Goal: Check status: Check status

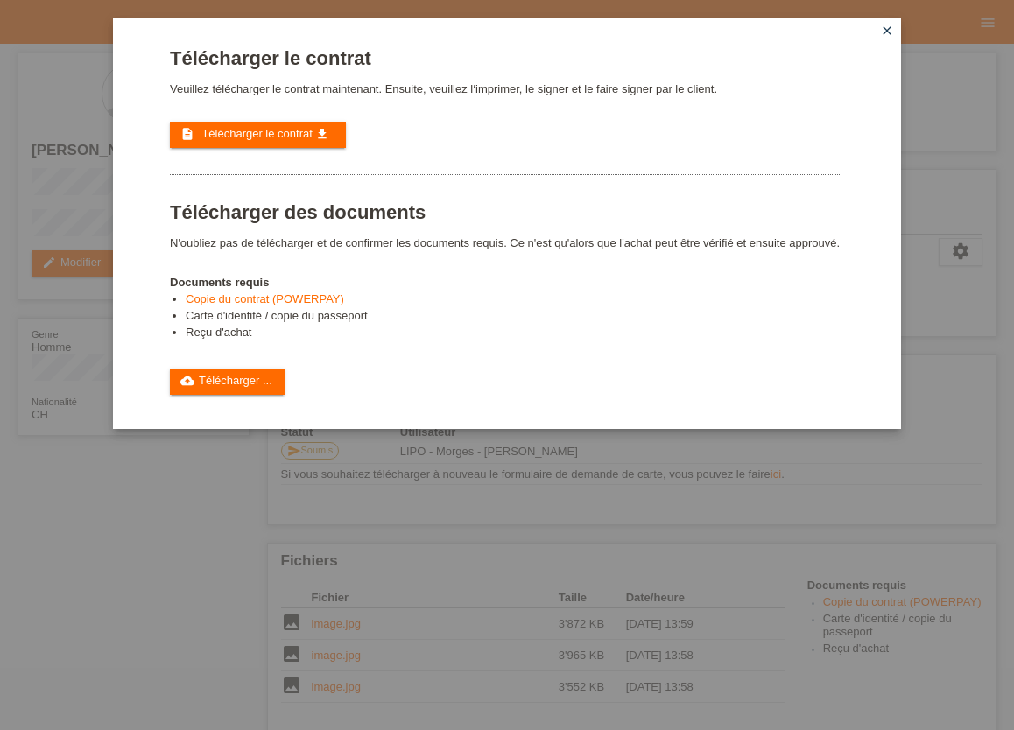
scroll to position [193, 0]
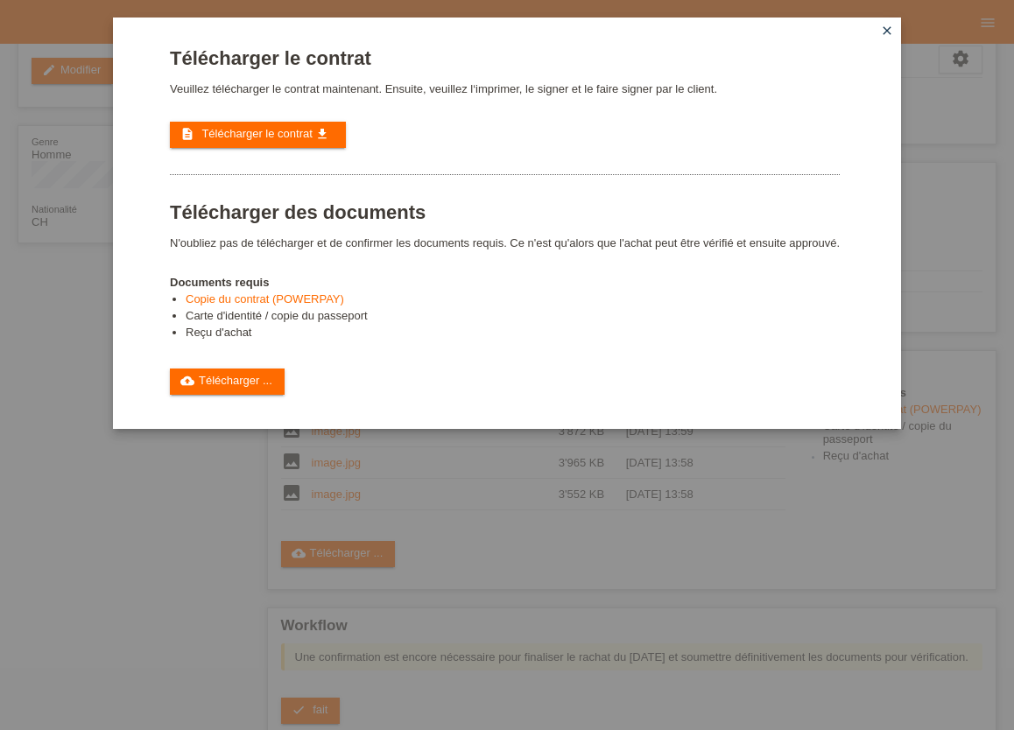
click at [883, 31] on icon "close" at bounding box center [887, 31] width 14 height 14
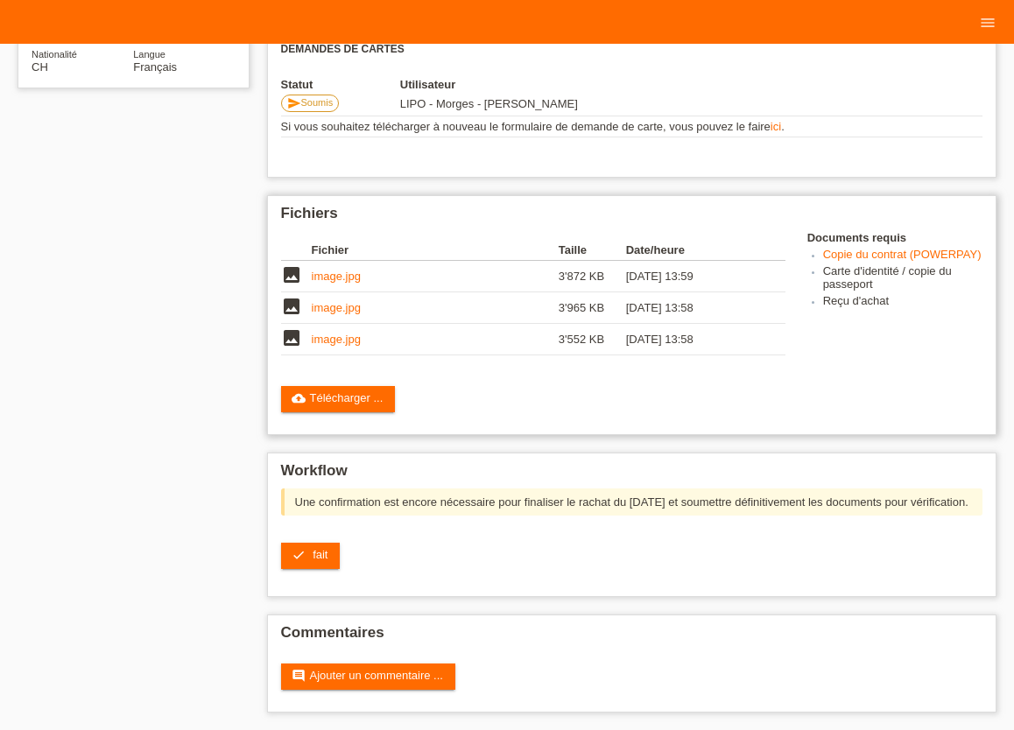
scroll to position [369, 0]
click at [326, 554] on span "fait" at bounding box center [320, 554] width 15 height 13
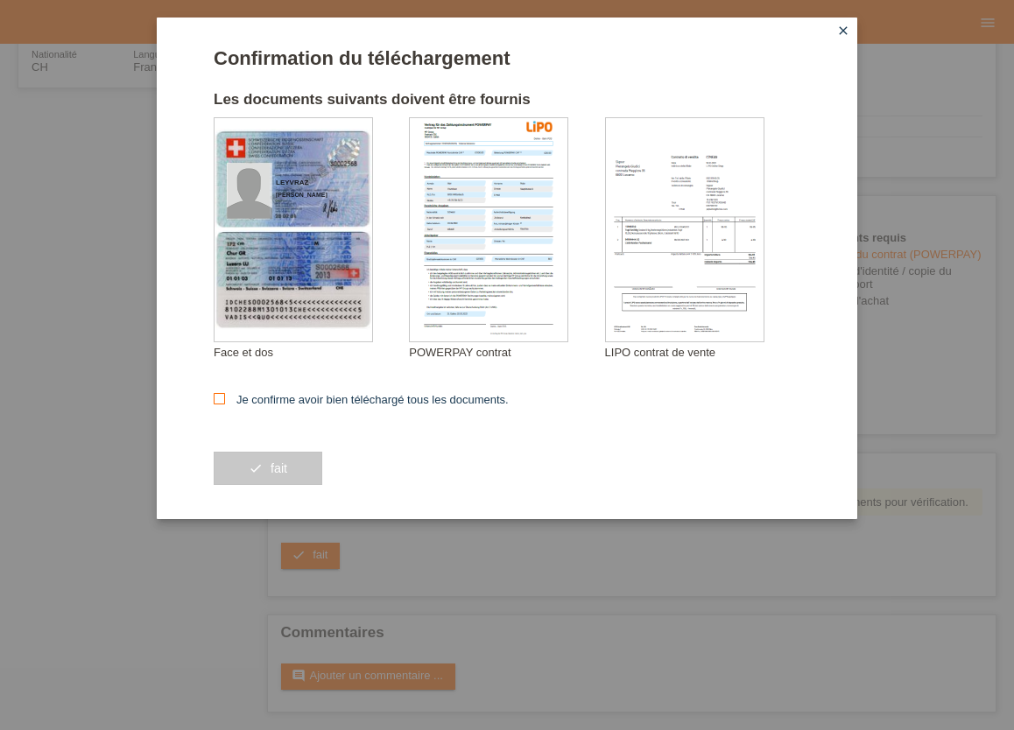
click at [217, 400] on icon at bounding box center [219, 398] width 11 height 11
click at [217, 400] on input "Je confirme avoir bien téléchargé tous les documents." at bounding box center [219, 398] width 11 height 11
checkbox input "true"
click at [284, 467] on span "fait" at bounding box center [278, 468] width 17 height 14
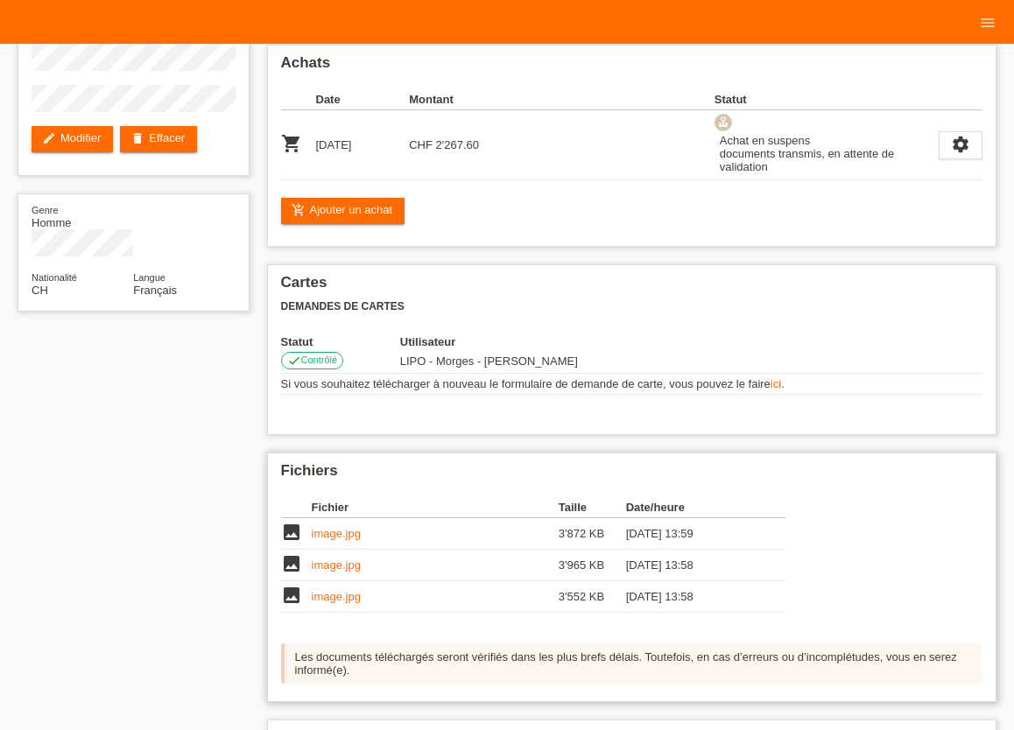
scroll to position [193, 0]
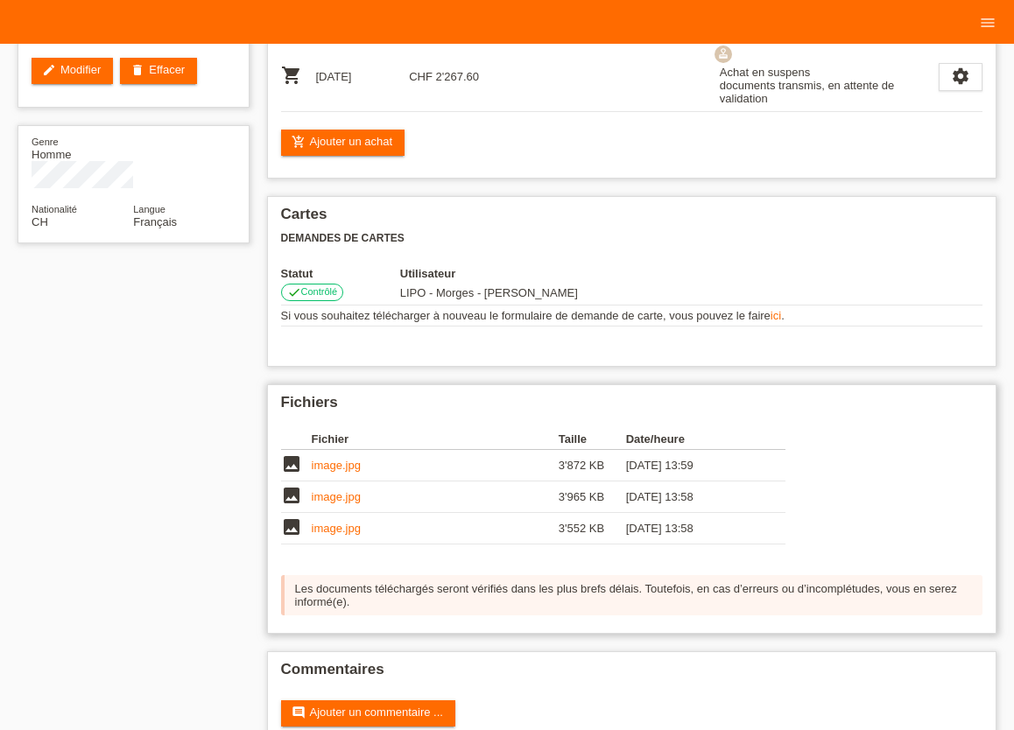
click at [324, 472] on link "image.jpg" at bounding box center [336, 465] width 49 height 13
click at [340, 503] on link "image.jpg" at bounding box center [336, 496] width 49 height 13
click at [325, 535] on link "image.jpg" at bounding box center [336, 528] width 49 height 13
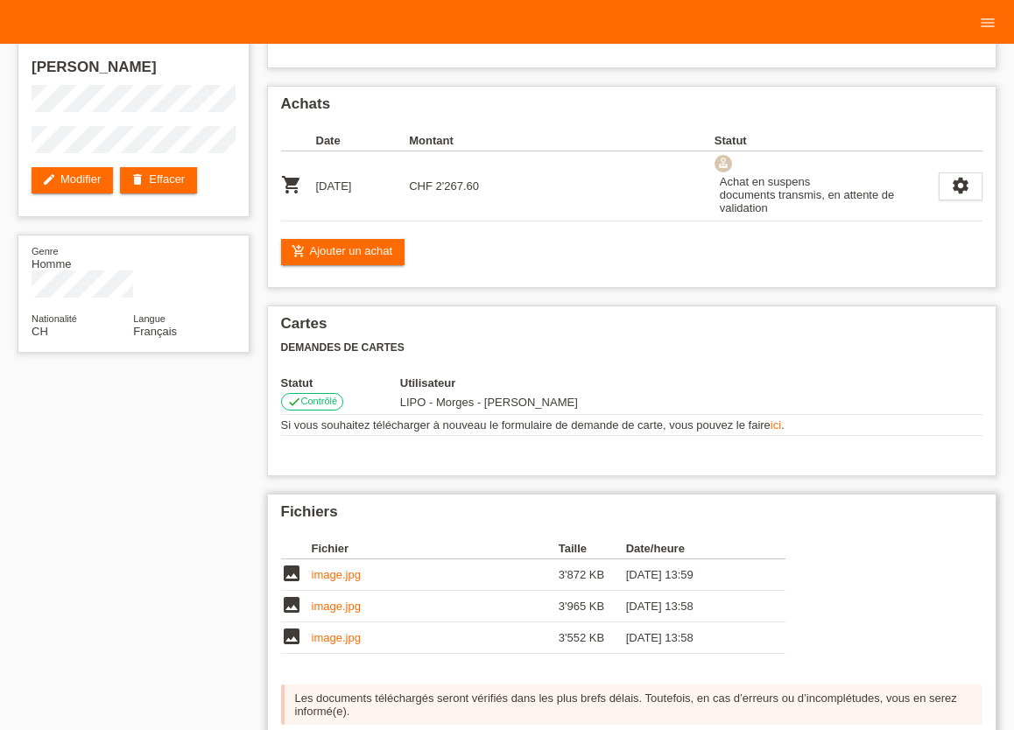
scroll to position [46, 0]
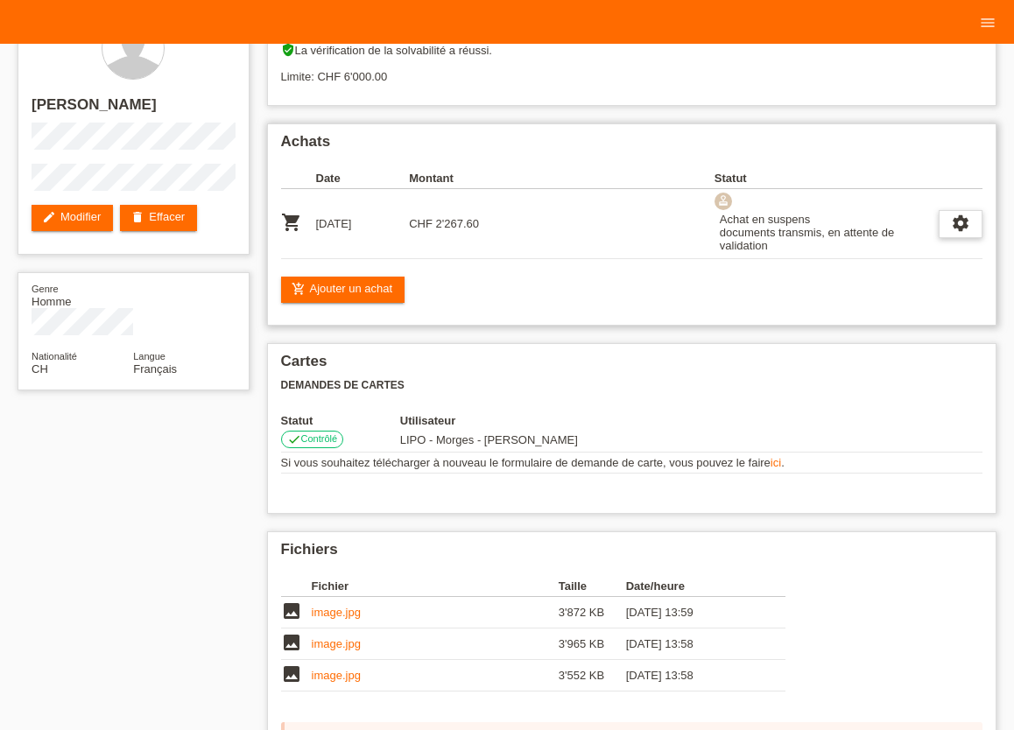
click at [954, 225] on icon "settings" at bounding box center [960, 223] width 19 height 19
click at [957, 226] on icon "settings" at bounding box center [960, 223] width 19 height 19
click at [825, 309] on div "Achats Date Montant Statut shopping_cart 01.10.2025 CHF 2'267.60" at bounding box center [632, 224] width 730 height 202
click at [959, 227] on icon "settings" at bounding box center [960, 223] width 19 height 19
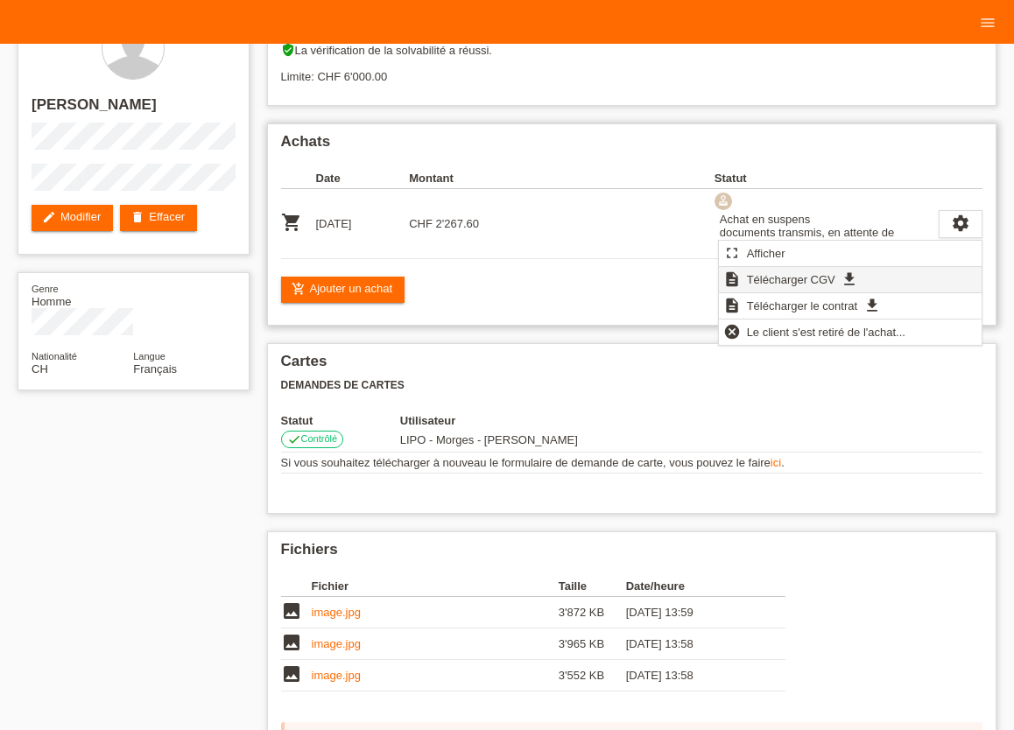
click at [790, 282] on span "Télécharger CGV" at bounding box center [791, 279] width 94 height 21
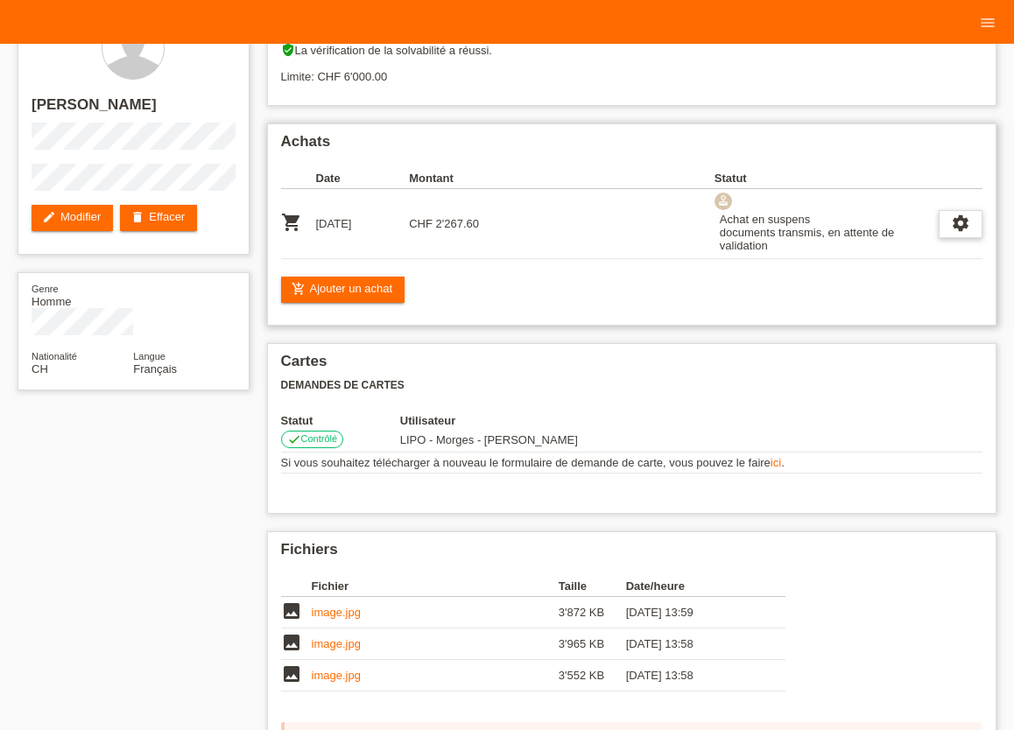
click at [958, 225] on icon "settings" at bounding box center [960, 223] width 19 height 19
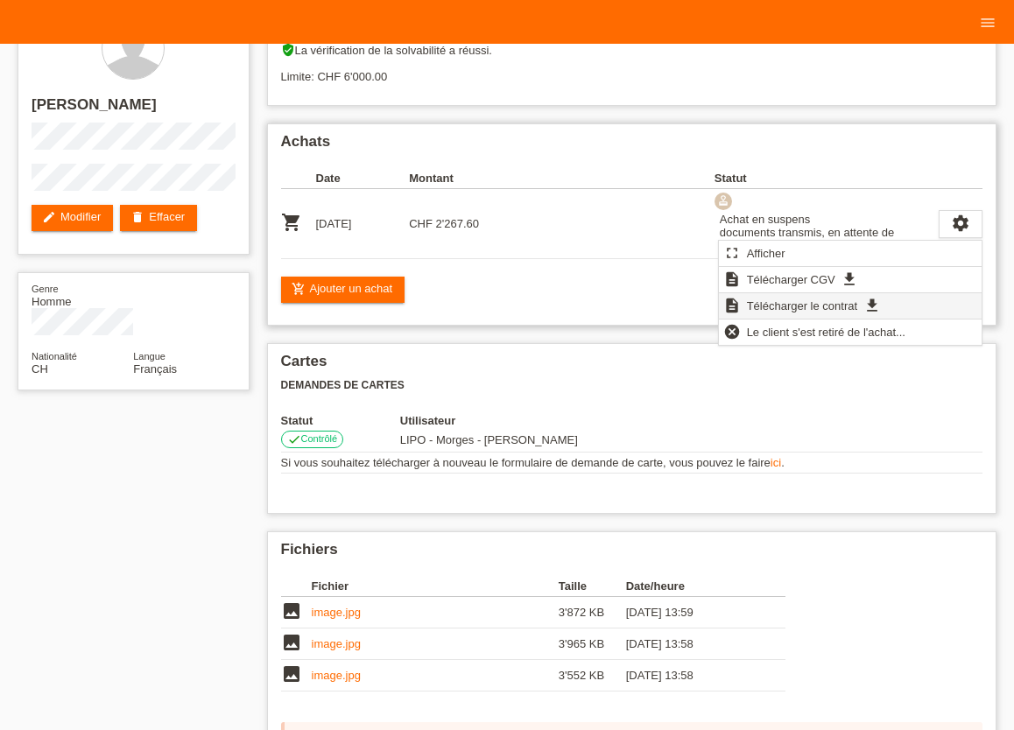
click at [849, 304] on span "Télécharger le contrat" at bounding box center [802, 305] width 116 height 21
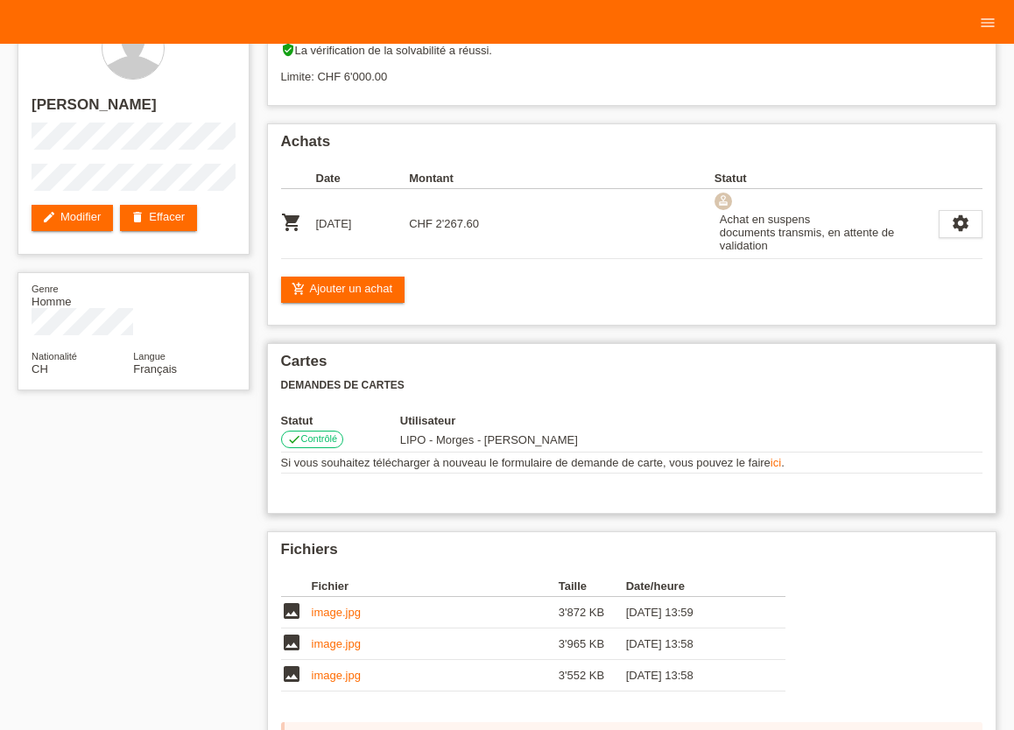
click at [776, 467] on link "ici" at bounding box center [775, 462] width 11 height 13
click at [348, 619] on link "image.jpg" at bounding box center [336, 612] width 49 height 13
click at [341, 680] on link "image.jpg" at bounding box center [336, 675] width 49 height 13
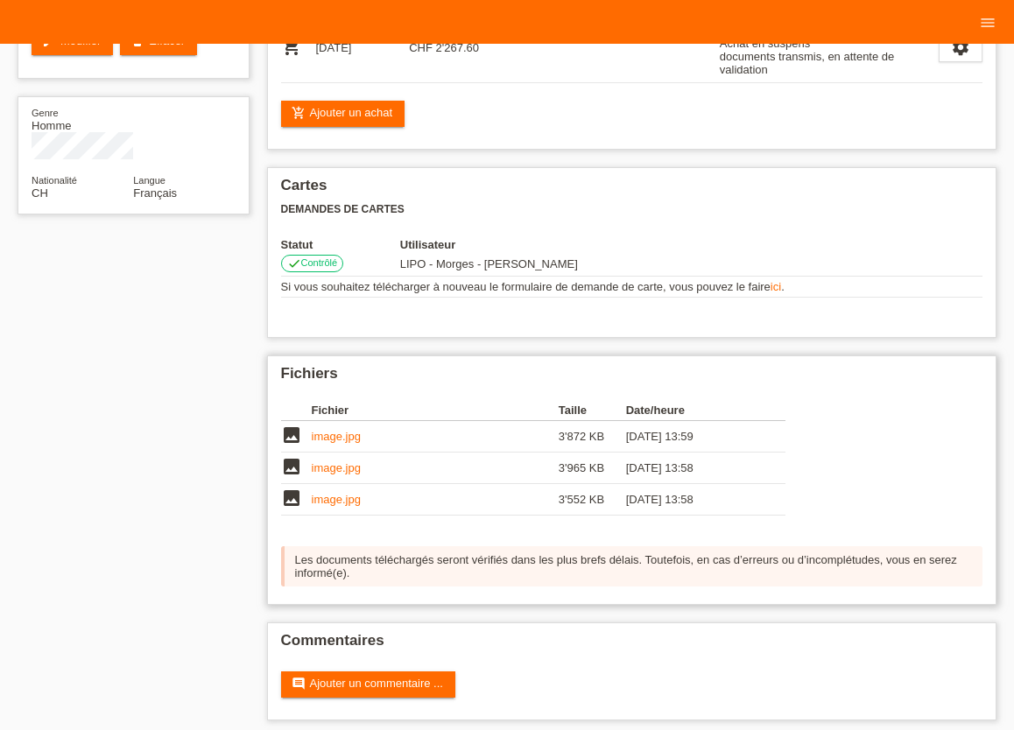
scroll to position [238, 0]
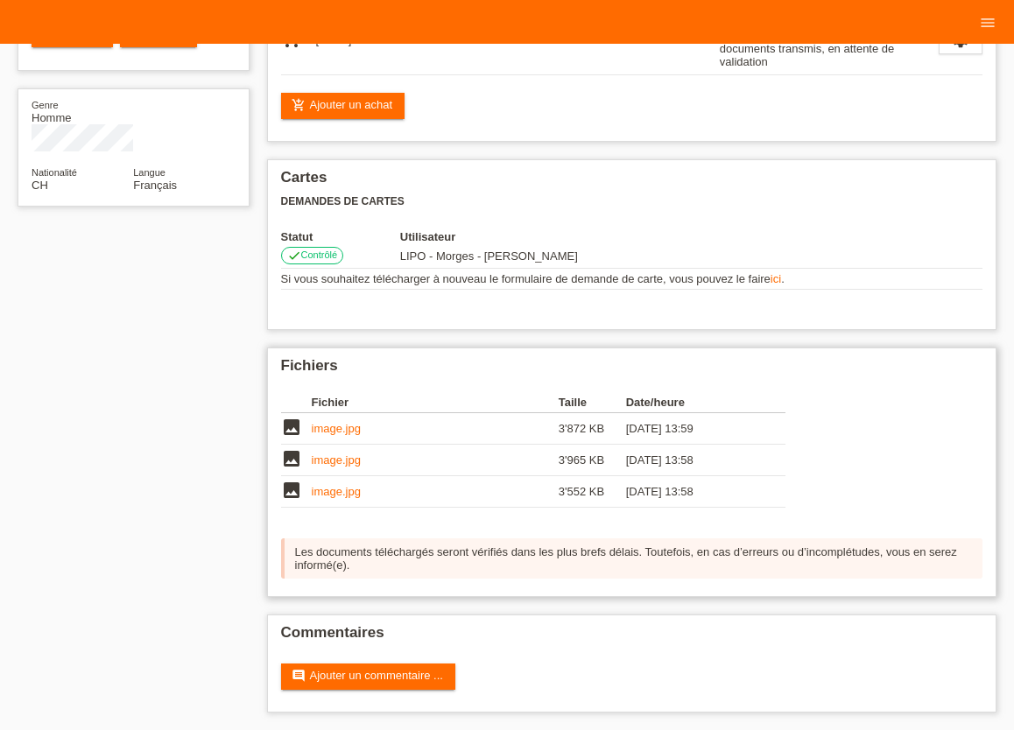
click at [311, 556] on div "Les documents téléchargés seront vérifiés dans les plus brefs délais. Toutefois…" at bounding box center [632, 558] width 702 height 40
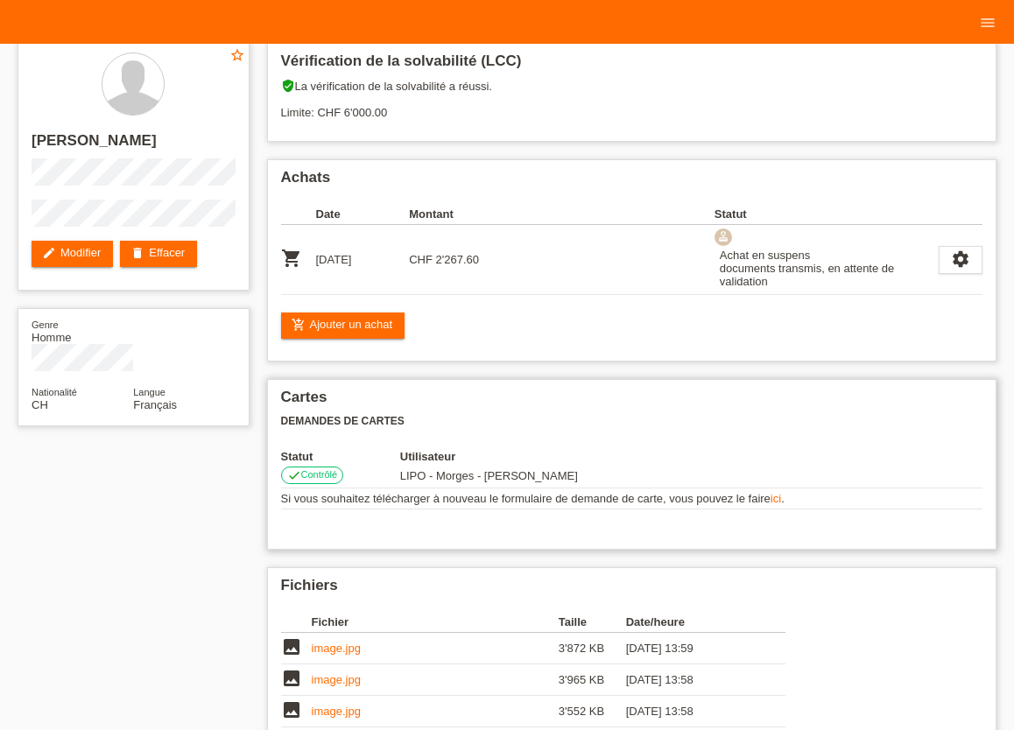
scroll to position [0, 0]
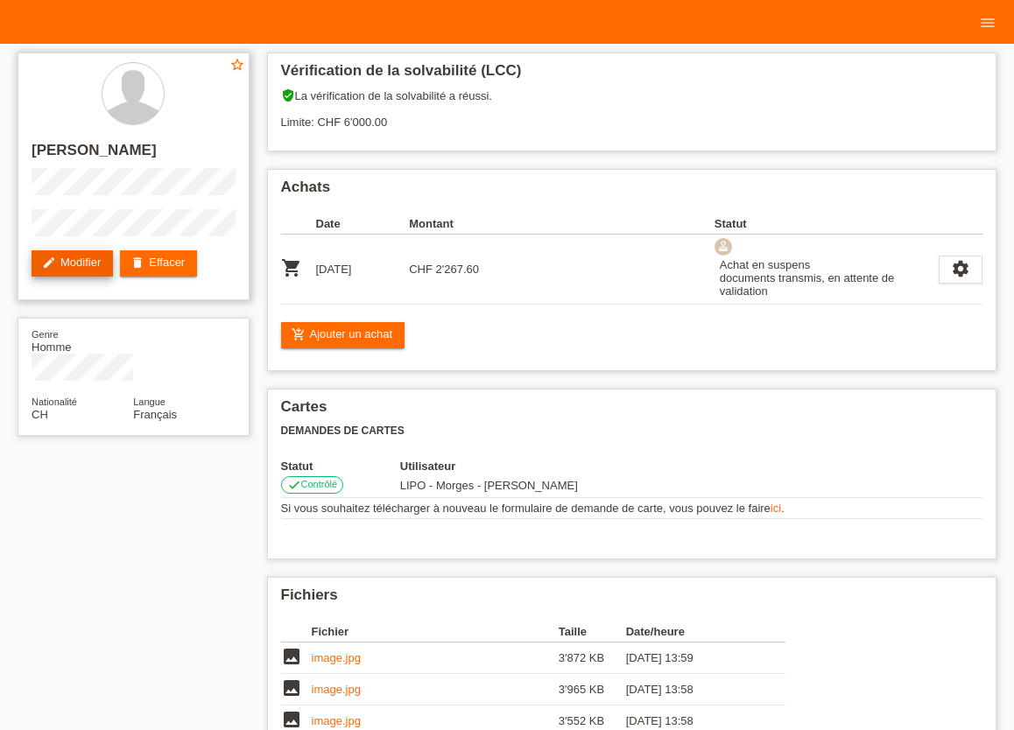
click at [86, 266] on link "edit Modifier" at bounding box center [72, 263] width 81 height 26
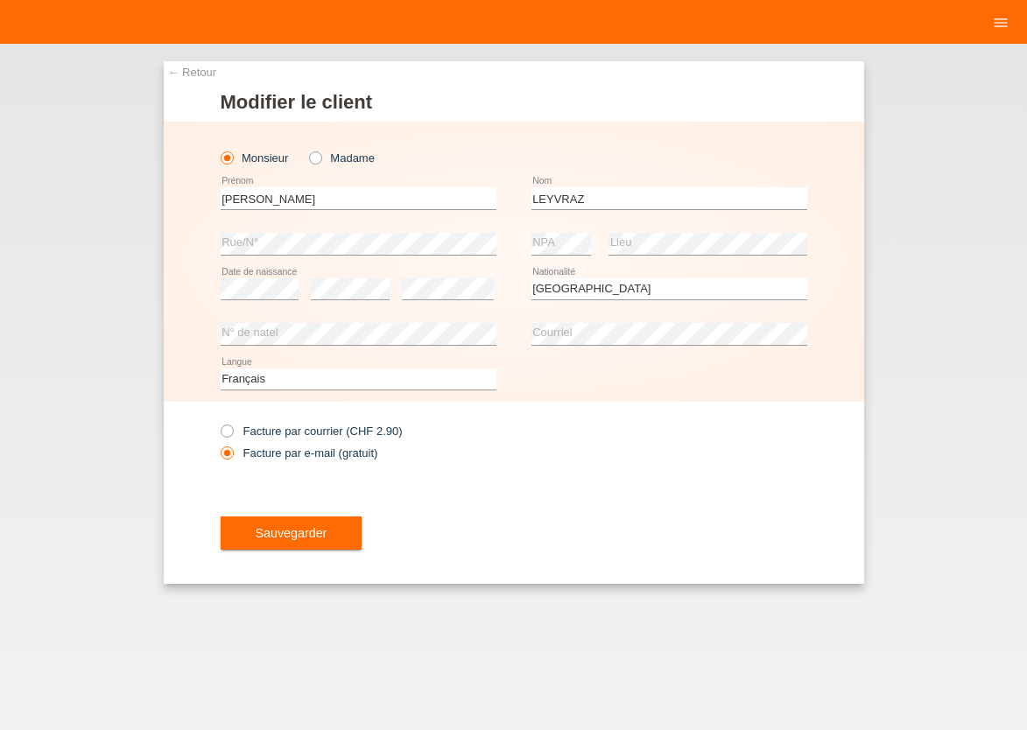
select select "CH"
click at [172, 73] on link "← Retour" at bounding box center [192, 72] width 49 height 13
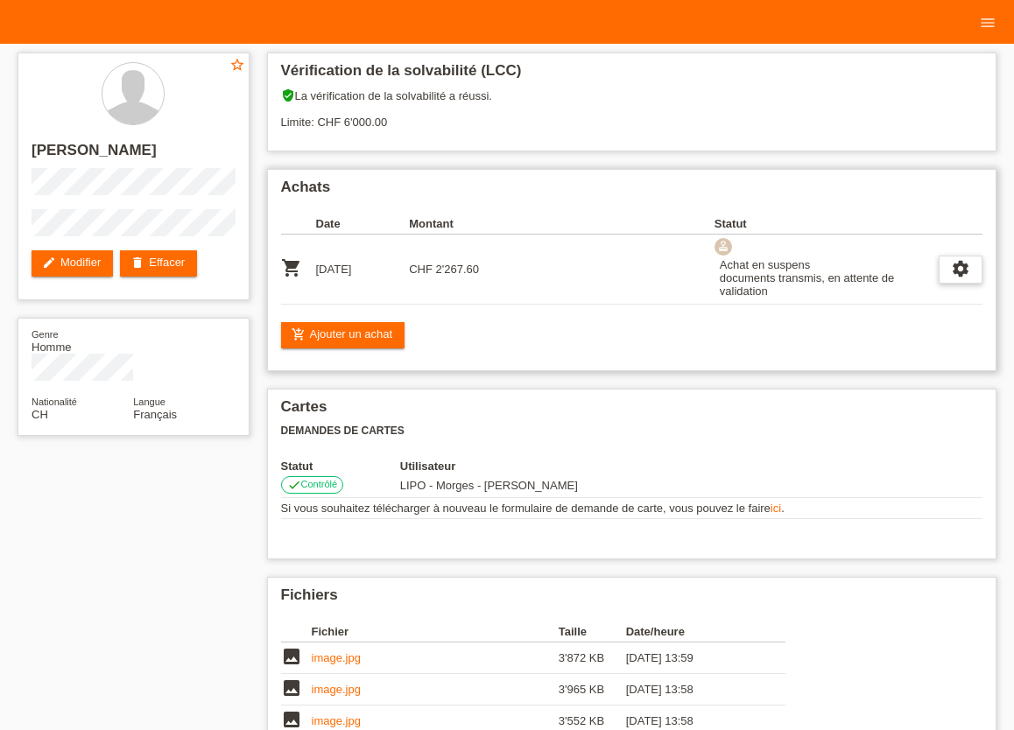
click at [957, 273] on icon "settings" at bounding box center [960, 268] width 19 height 19
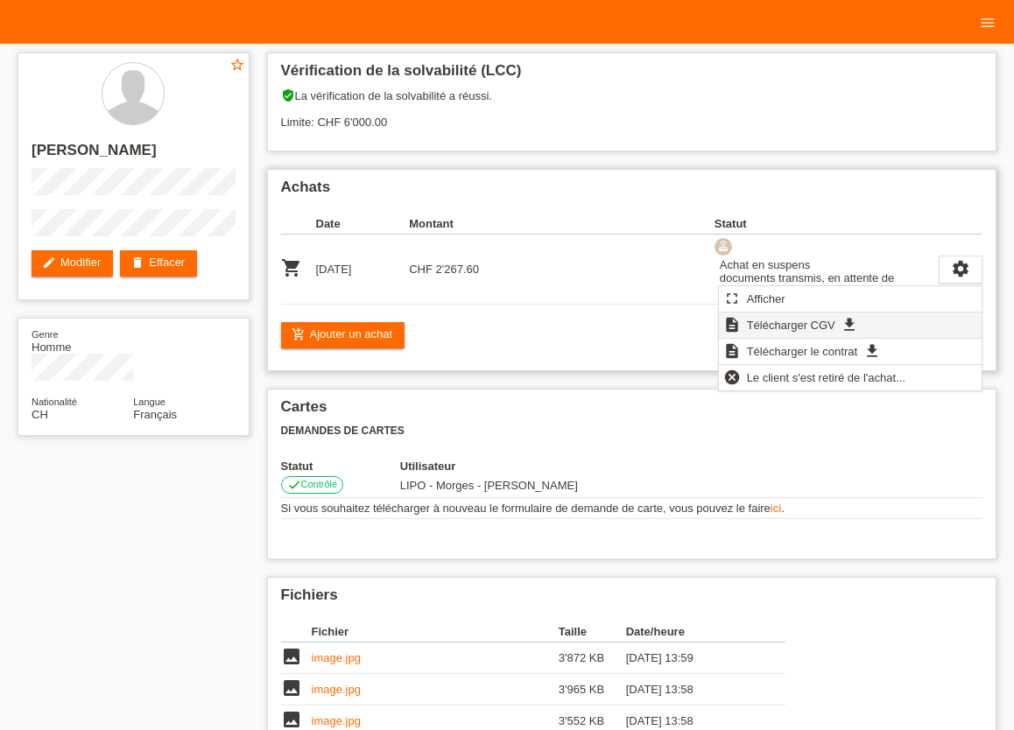
click at [764, 325] on span "Télécharger CGV" at bounding box center [791, 324] width 94 height 21
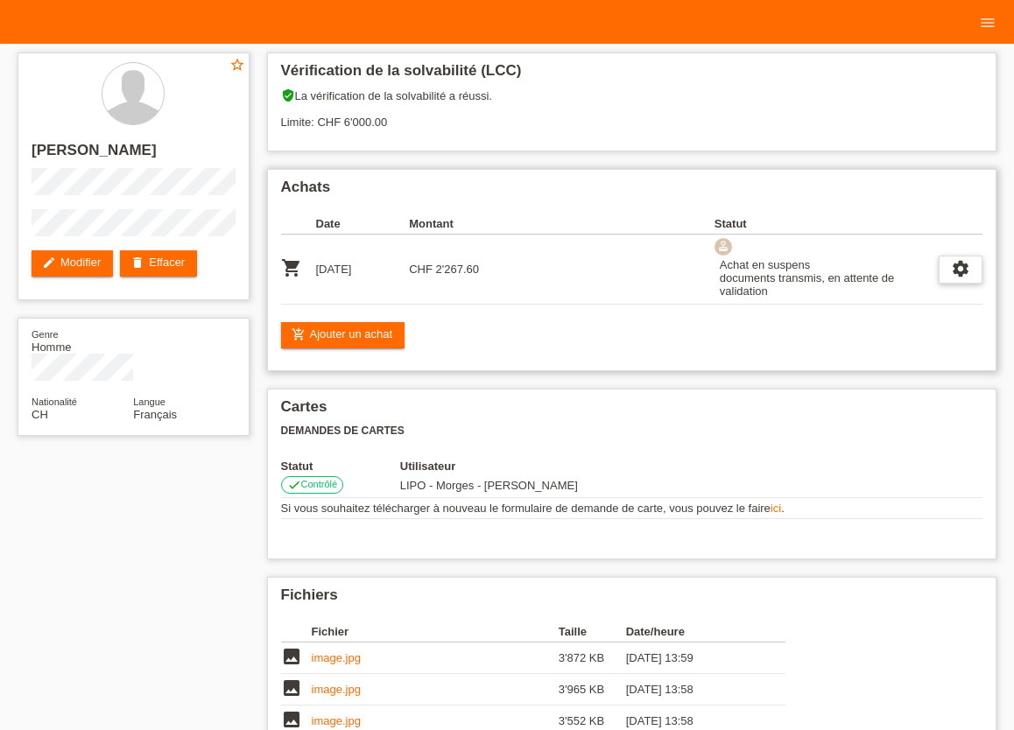
click at [959, 270] on icon "settings" at bounding box center [960, 268] width 19 height 19
click at [951, 268] on icon "settings" at bounding box center [960, 268] width 19 height 19
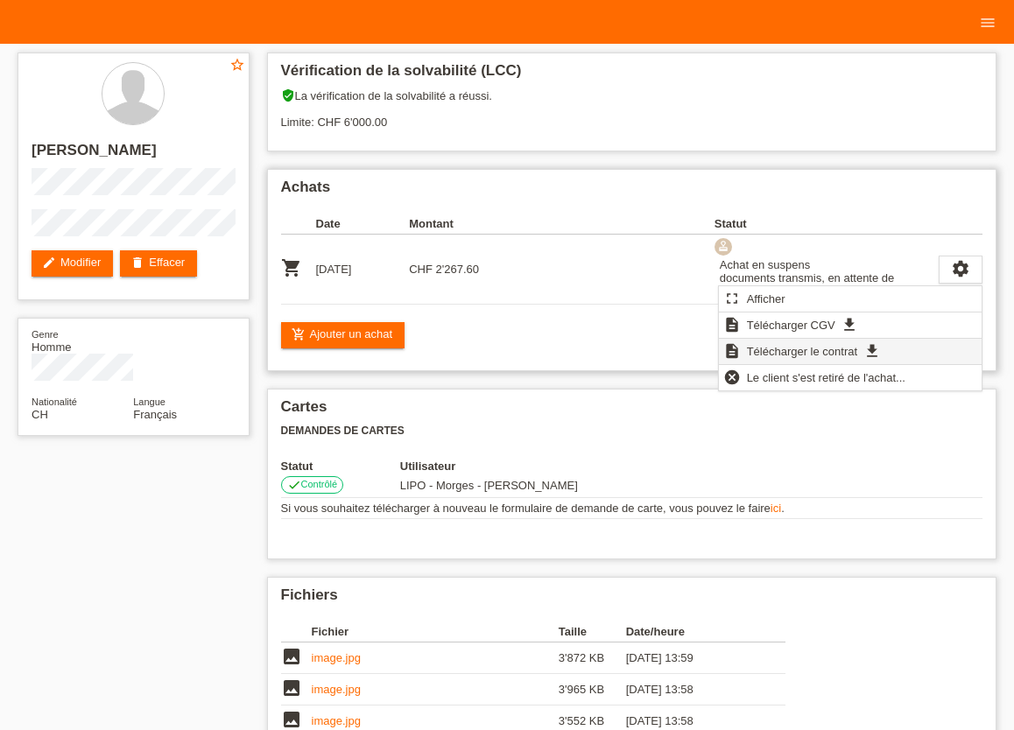
click at [841, 356] on span "Télécharger le contrat" at bounding box center [802, 351] width 116 height 21
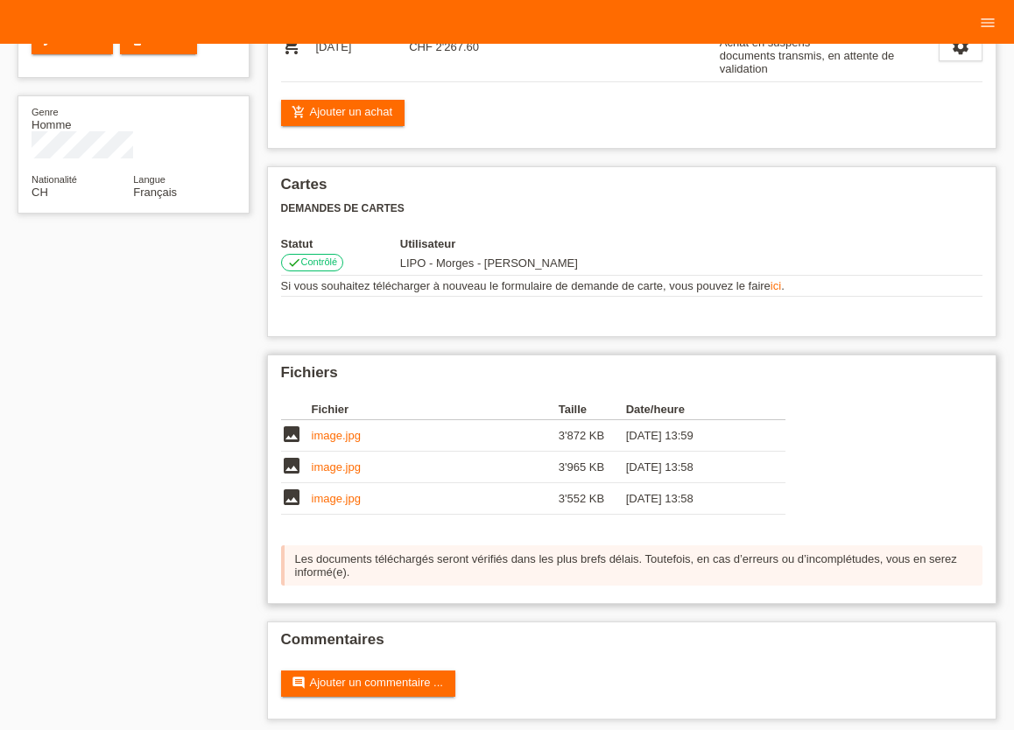
scroll to position [238, 0]
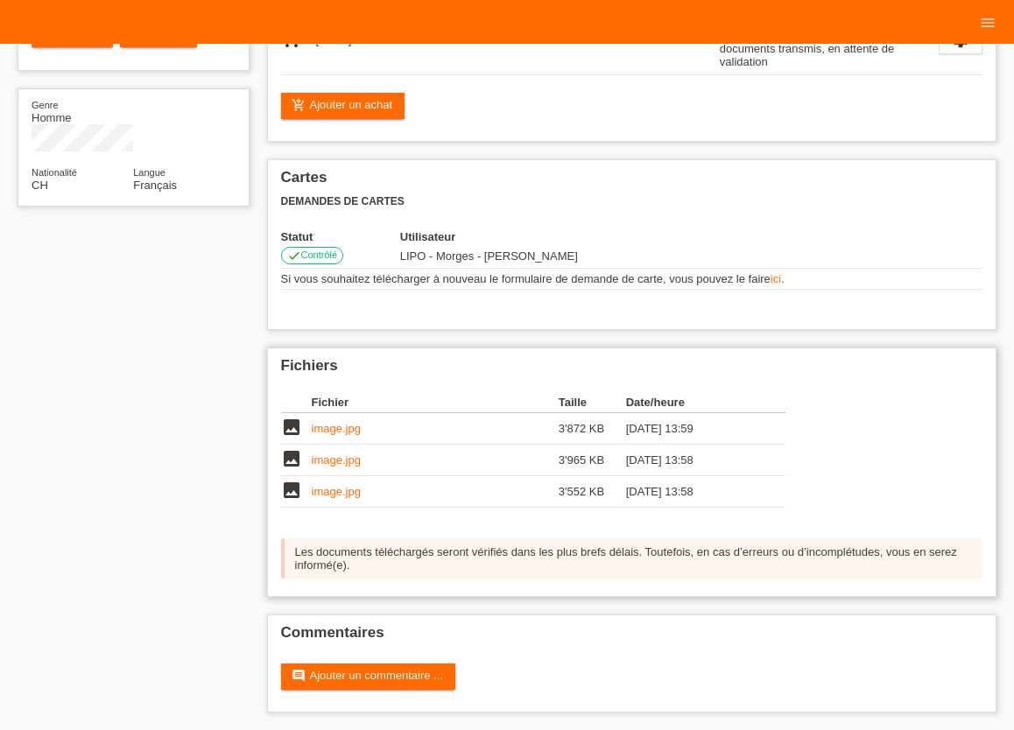
click at [344, 553] on div "Les documents téléchargés seront vérifiés dans les plus brefs délais. Toutefois…" at bounding box center [632, 558] width 702 height 40
click at [541, 579] on div "Fichiers Fichier Taille Date/heure image image.jpg 3'872 KB 01.10.2025 13:59 im…" at bounding box center [632, 472] width 730 height 249
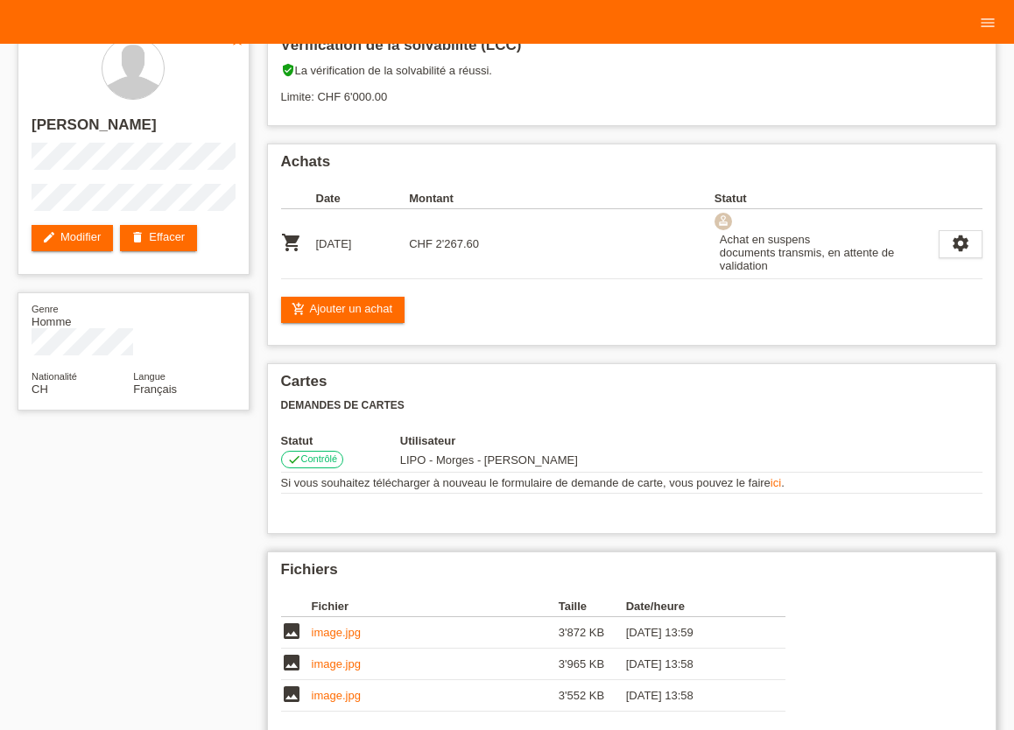
scroll to position [0, 0]
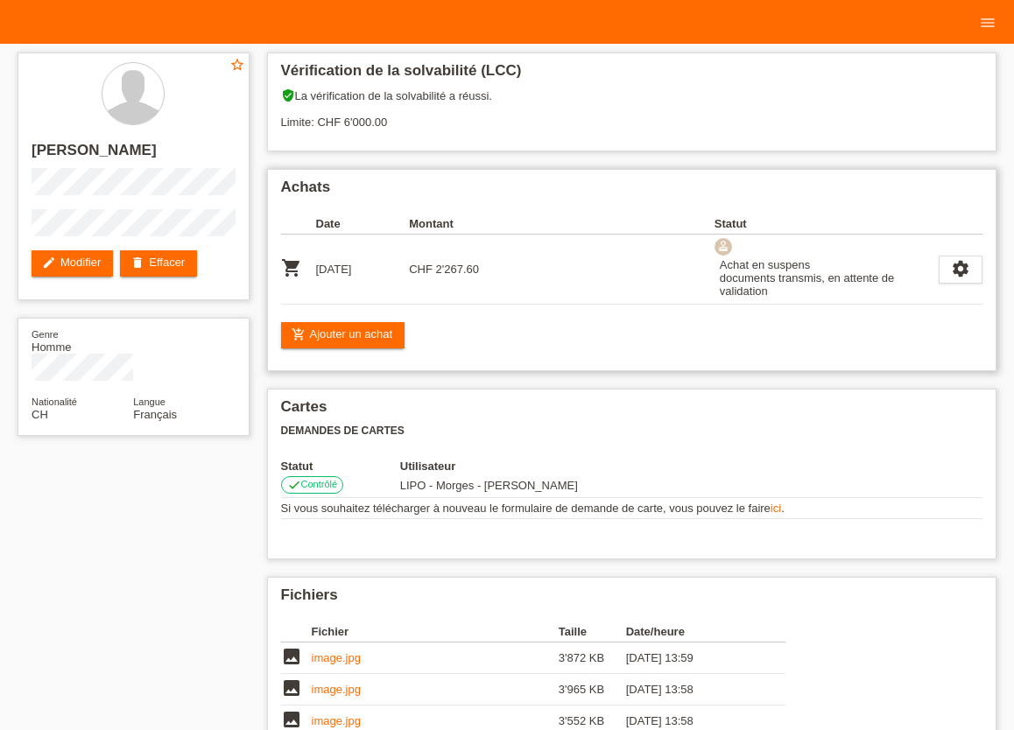
click at [720, 250] on icon "approval" at bounding box center [723, 246] width 12 height 12
click at [689, 284] on td at bounding box center [608, 270] width 212 height 70
click at [361, 338] on link "add_shopping_cart Ajouter un achat" at bounding box center [343, 335] width 124 height 26
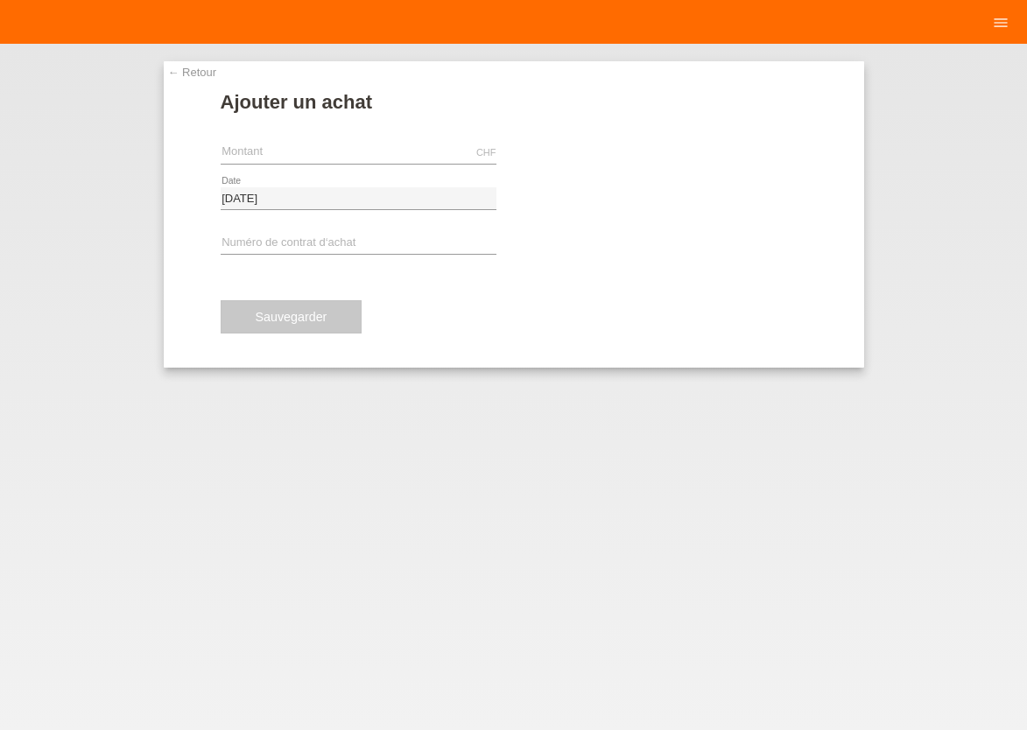
click at [198, 70] on link "← Retour" at bounding box center [192, 72] width 49 height 13
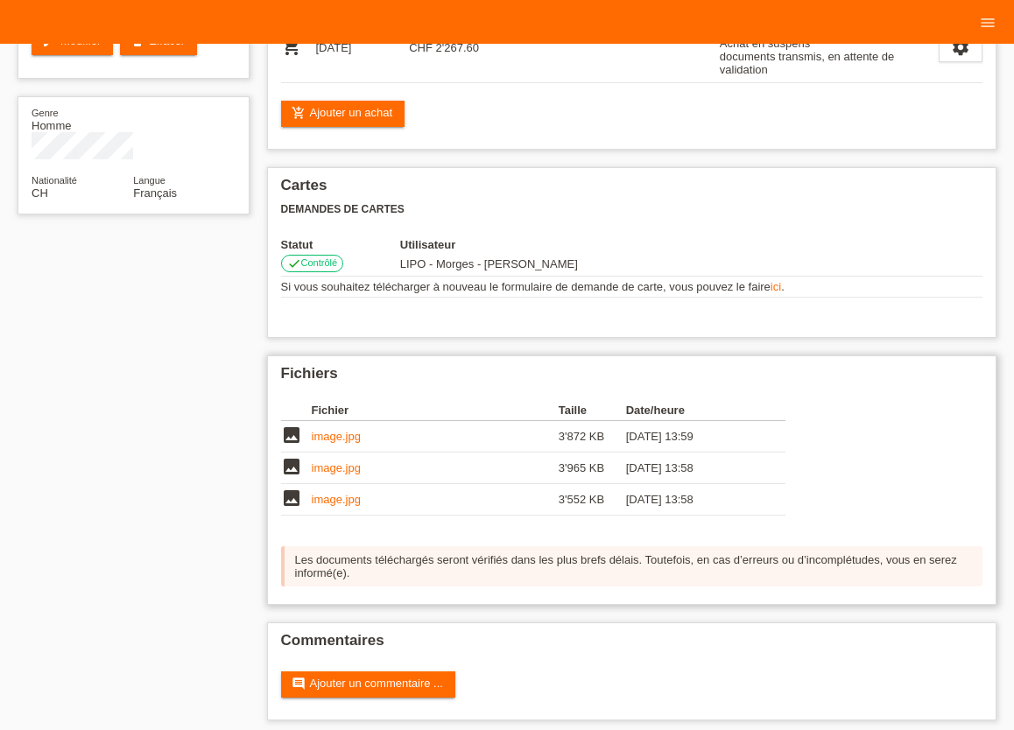
scroll to position [238, 0]
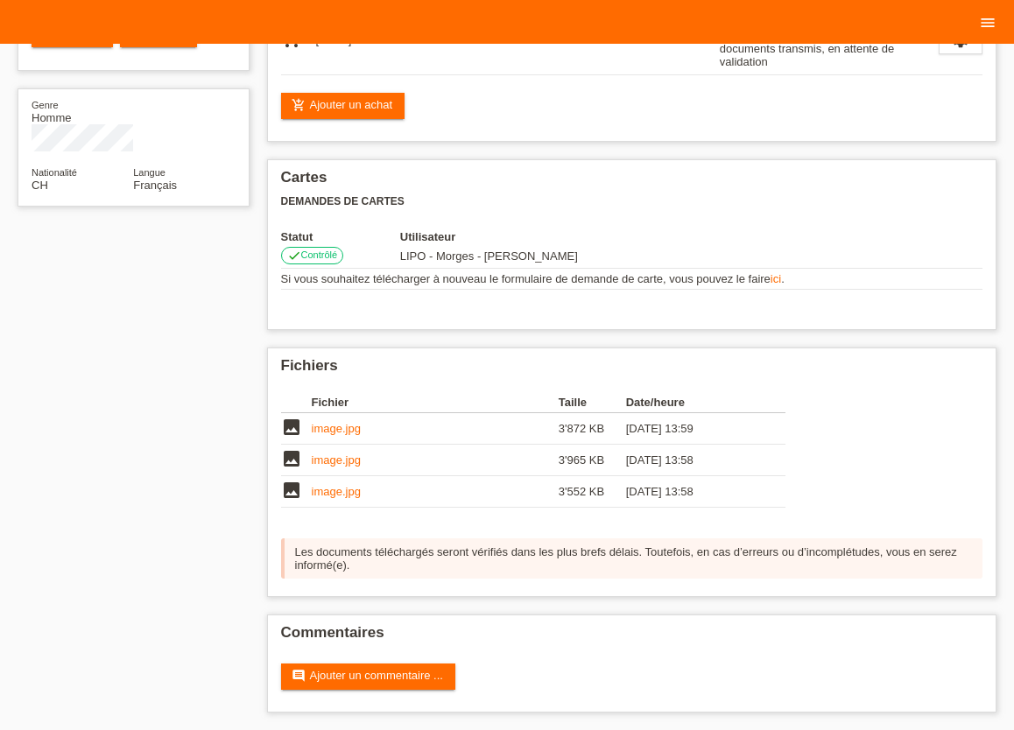
click at [988, 28] on icon "menu" at bounding box center [988, 23] width 18 height 18
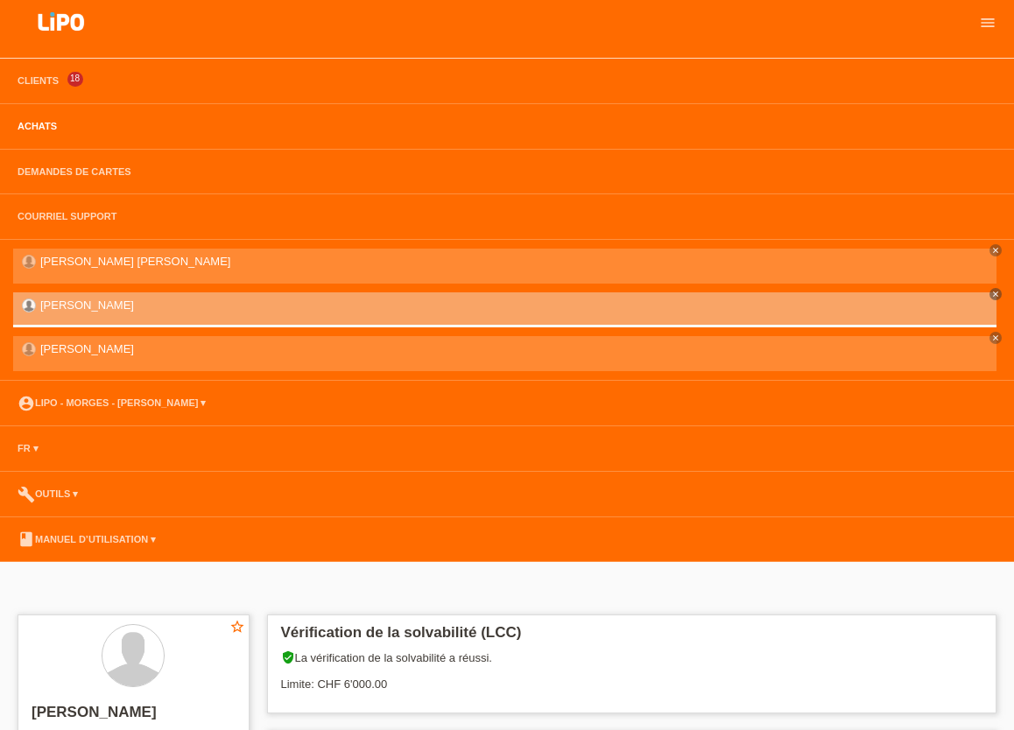
click at [28, 127] on link "Achats" at bounding box center [37, 126] width 57 height 11
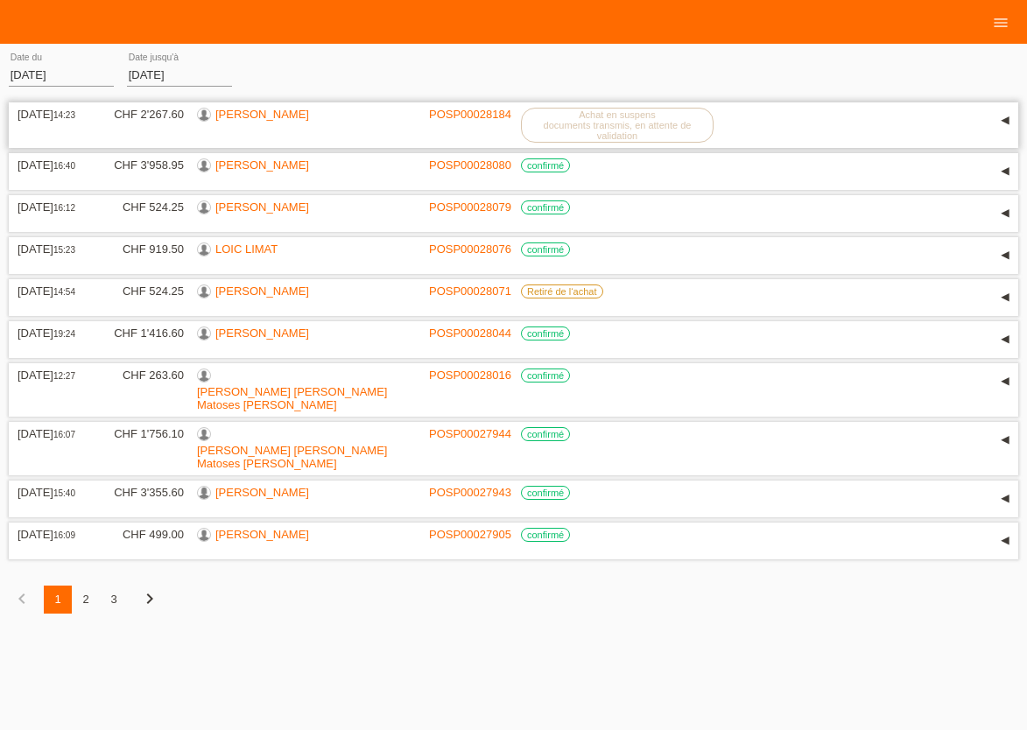
click at [581, 130] on label "Achat en suspens documents transmis, en attente de validation" at bounding box center [617, 125] width 193 height 35
click at [605, 130] on label "Achat en suspens documents transmis, en attente de validation" at bounding box center [617, 125] width 193 height 35
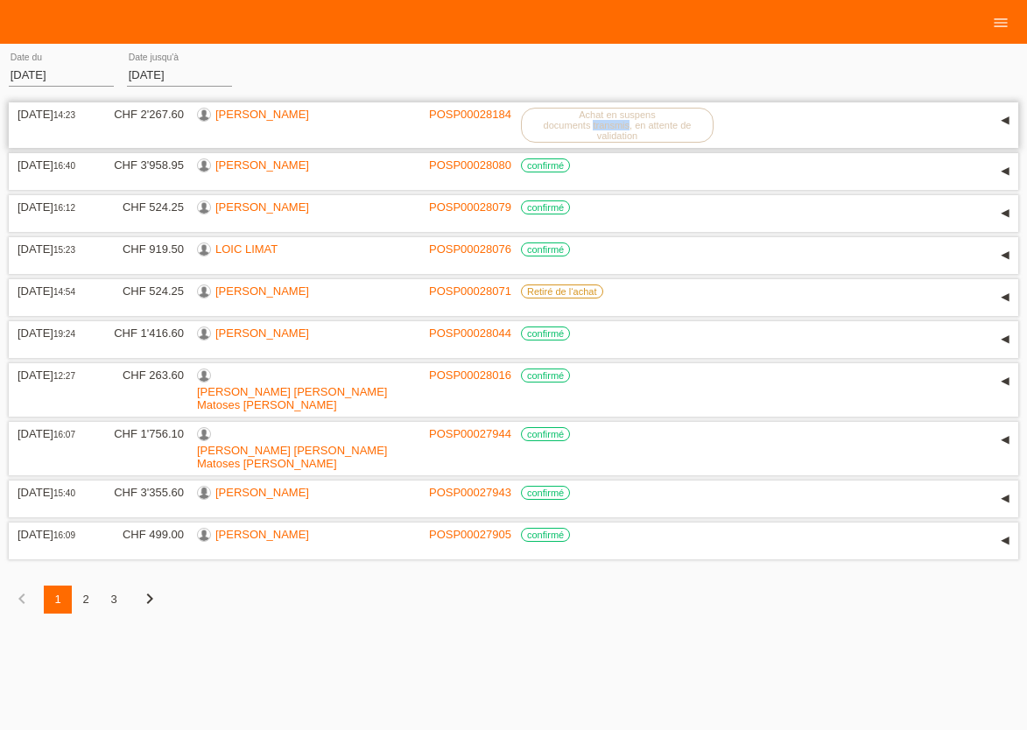
click at [487, 119] on link "POSP00028184" at bounding box center [470, 114] width 82 height 13
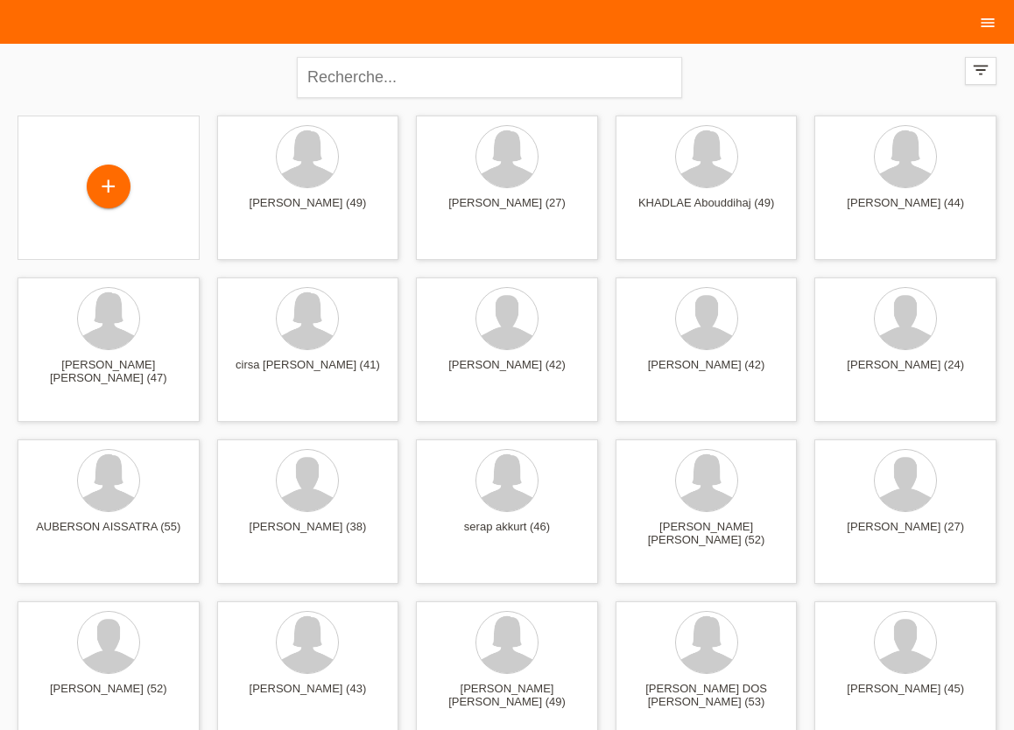
click at [986, 22] on icon "menu" at bounding box center [988, 23] width 18 height 18
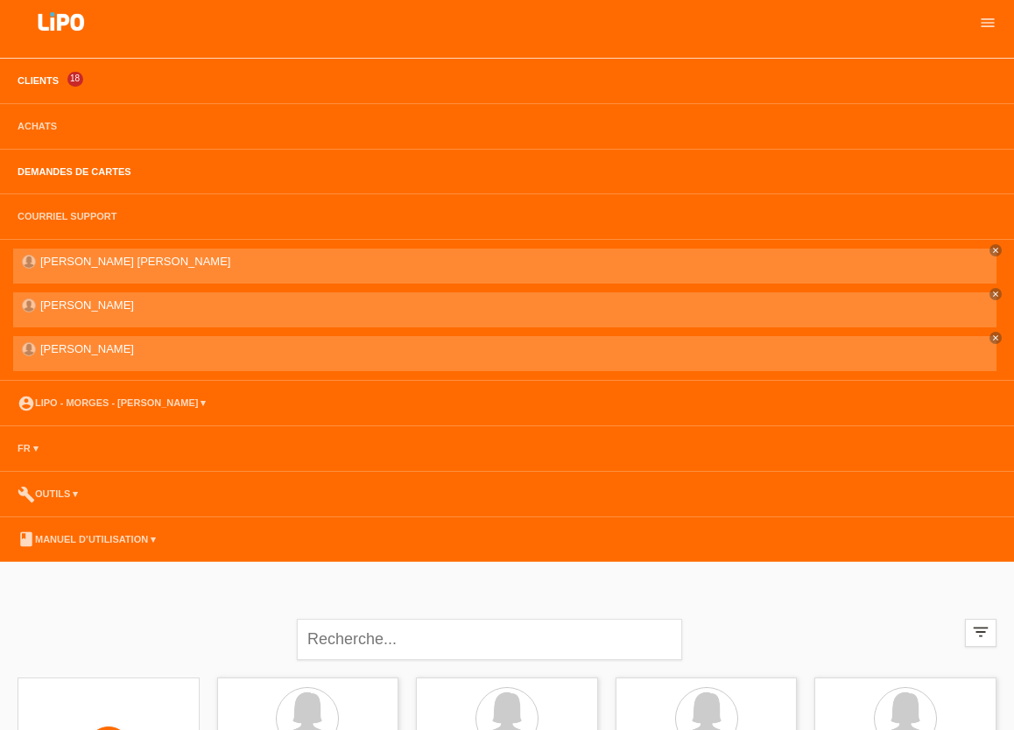
click at [51, 171] on link "Demandes de cartes" at bounding box center [74, 171] width 131 height 11
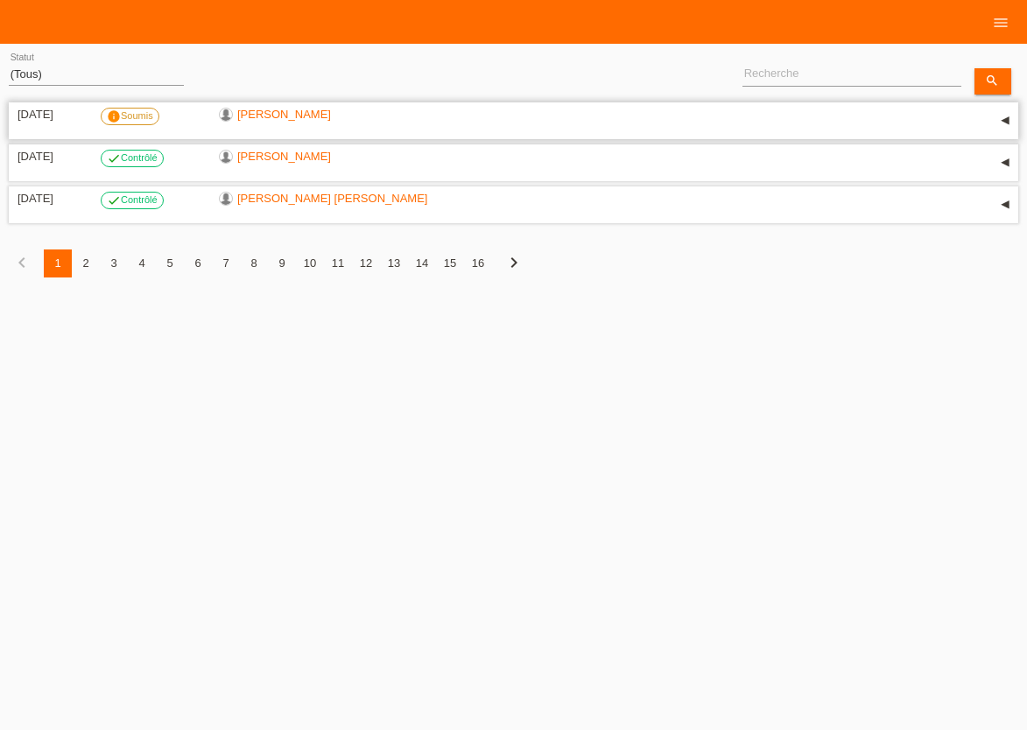
click at [137, 115] on label "info Soumis" at bounding box center [130, 117] width 59 height 18
click at [134, 157] on label "check Contrôlé" at bounding box center [132, 159] width 63 height 18
click at [265, 159] on link "[PERSON_NAME]" at bounding box center [284, 156] width 94 height 13
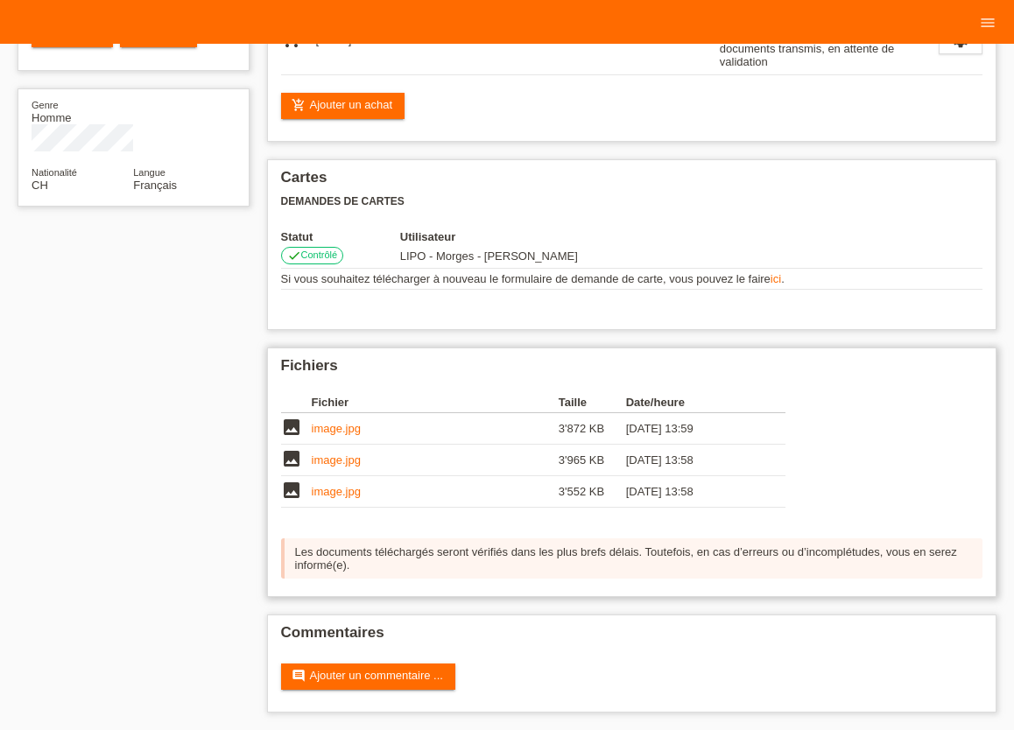
scroll to position [238, 0]
click at [292, 425] on icon "image" at bounding box center [291, 427] width 21 height 21
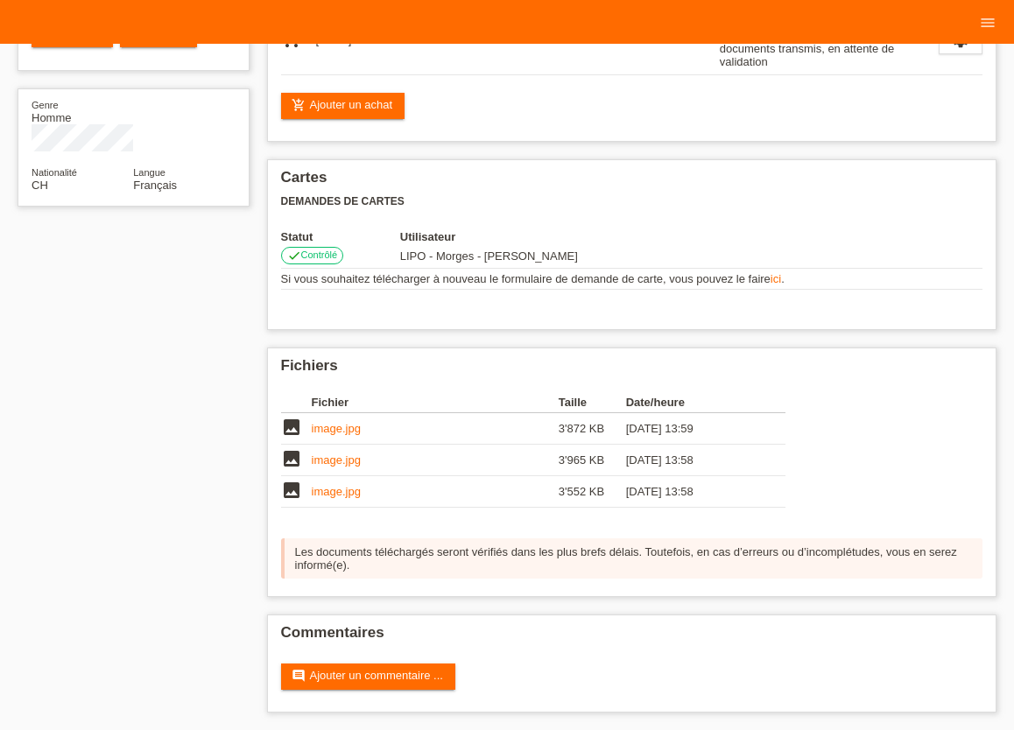
click at [579, 330] on div "Vérification de la solvabilité (LCC) verified_user La vérification de la solvab…" at bounding box center [632, 272] width 748 height 916
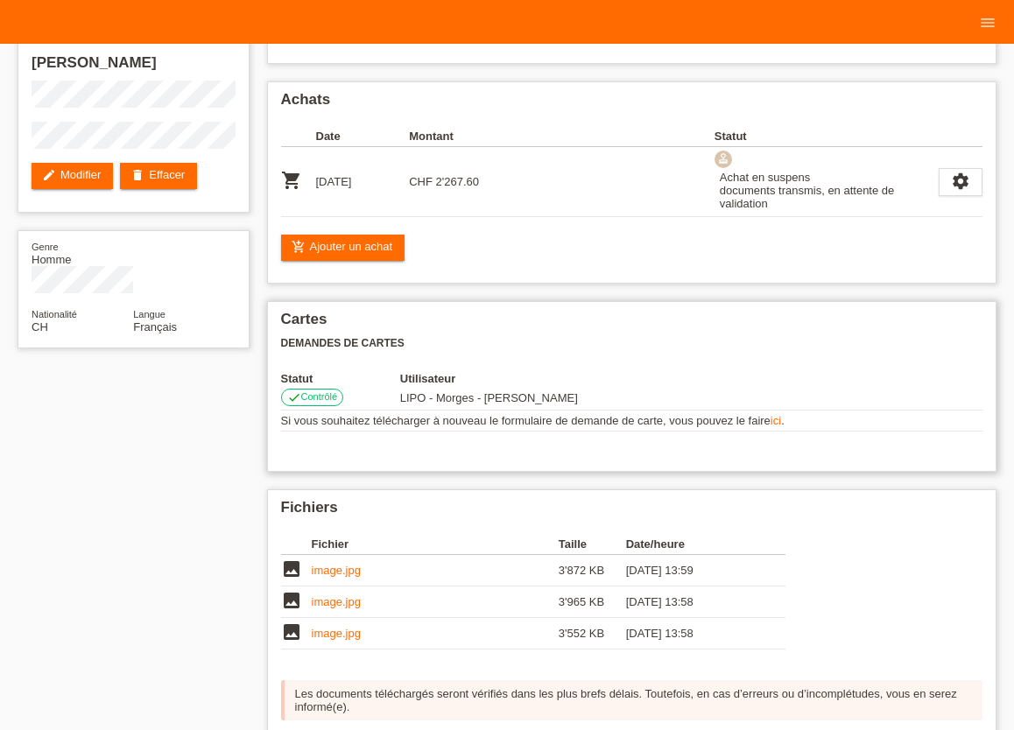
scroll to position [0, 0]
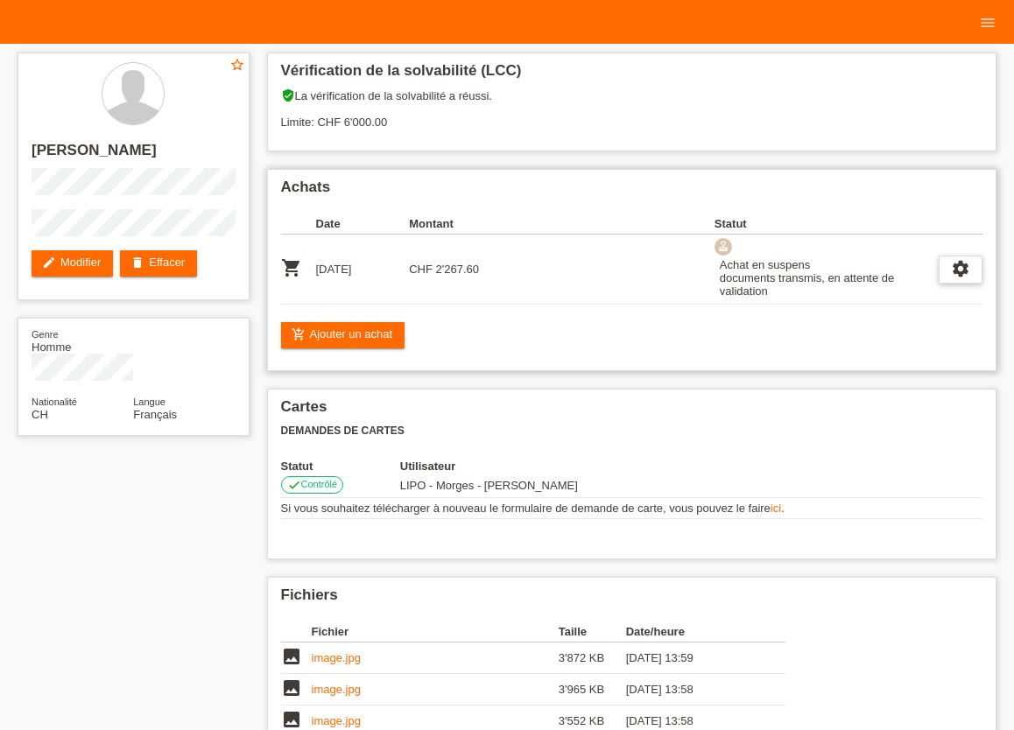
click at [952, 269] on icon "settings" at bounding box center [960, 268] width 19 height 19
click at [795, 353] on div "Achats Date Montant Statut shopping_cart 01.10.2025 CHF 2'267.60" at bounding box center [632, 270] width 730 height 202
click at [966, 263] on div "settings" at bounding box center [960, 270] width 44 height 28
click at [760, 299] on div "Achat en suspens documents transmis, en attente de validation" at bounding box center [826, 278] width 224 height 45
click at [960, 268] on icon "settings" at bounding box center [960, 268] width 19 height 19
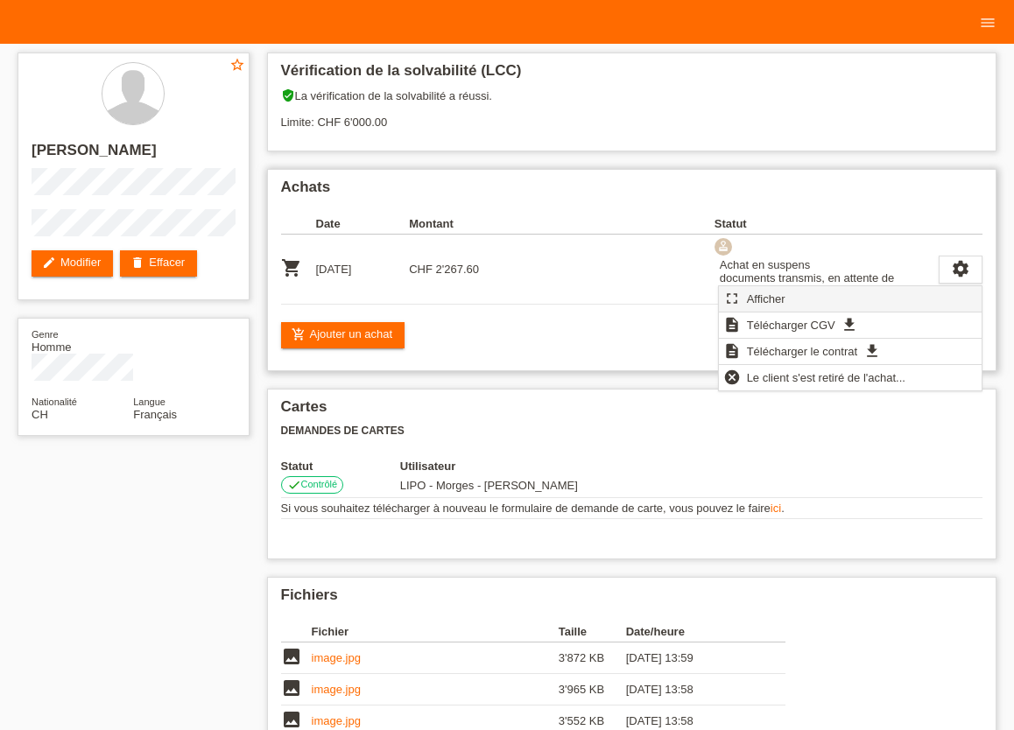
click at [770, 302] on span "Afficher" at bounding box center [766, 298] width 44 height 21
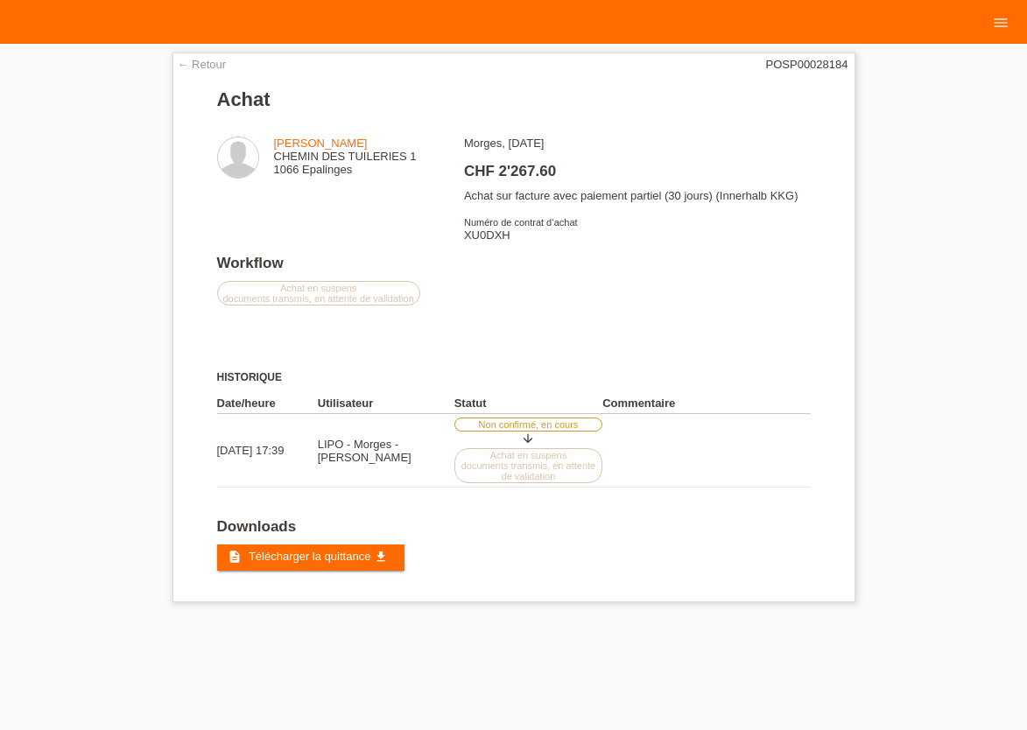
click at [755, 302] on div "Workflow Achat en suspens documents transmis, en attente de validation Historiq…" at bounding box center [514, 371] width 594 height 233
click at [352, 563] on span "Télécharger la quittance" at bounding box center [310, 556] width 122 height 13
click at [322, 297] on label "Achat en suspens documents transmis, en attente de validation" at bounding box center [318, 293] width 203 height 25
click at [323, 298] on label "Achat en suspens documents transmis, en attente de validation" at bounding box center [318, 293] width 203 height 25
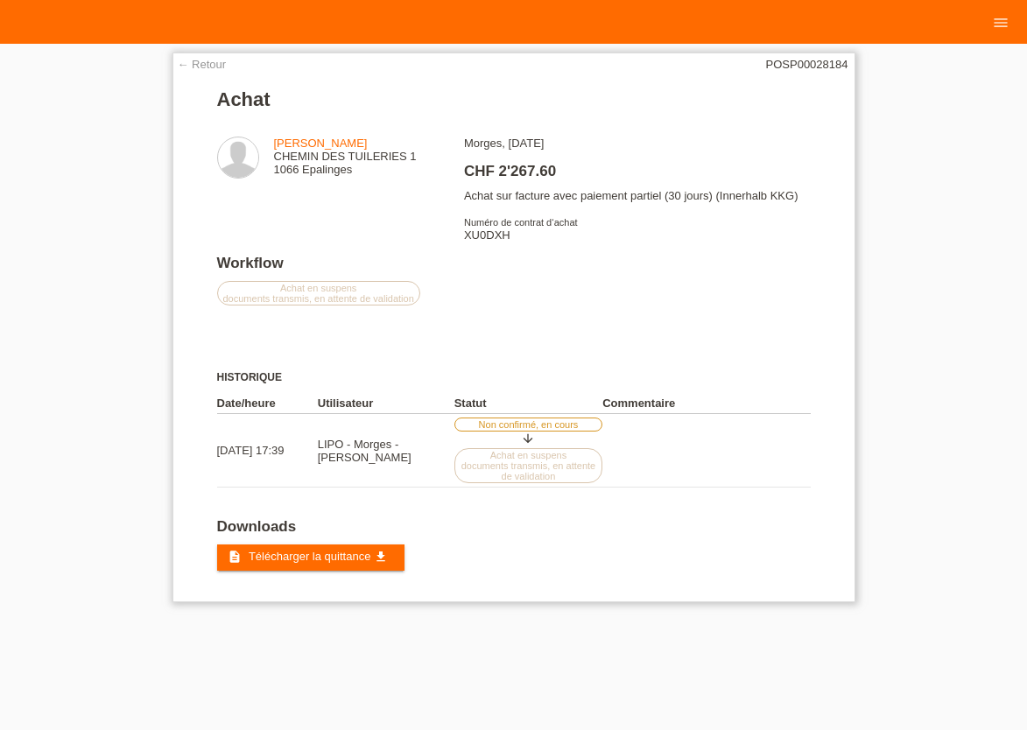
click at [513, 292] on div "Workflow Achat en suspens documents transmis, en attente de validation Historiq…" at bounding box center [514, 371] width 594 height 233
